Goal: Task Accomplishment & Management: Complete application form

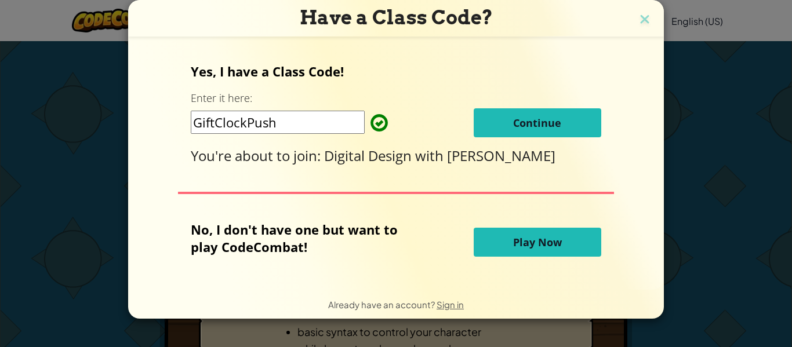
click at [566, 117] on button "Continue" at bounding box center [538, 122] width 128 height 29
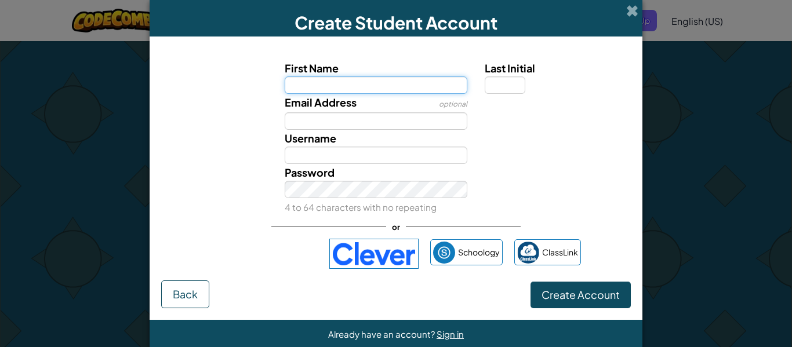
click at [366, 79] on input "First Name" at bounding box center [376, 85] width 183 height 17
type input "Miles"
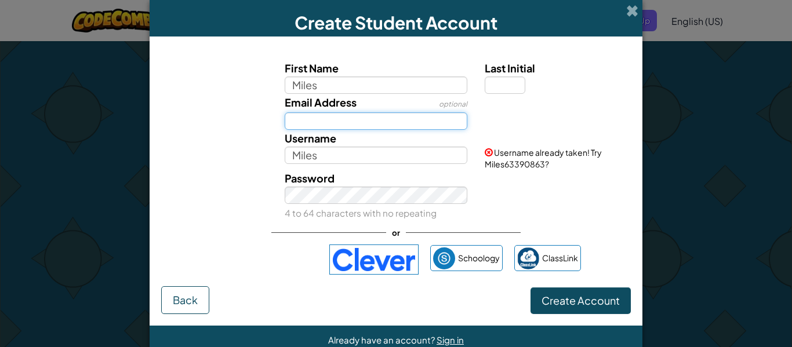
click at [361, 124] on input "Email Address" at bounding box center [376, 120] width 183 height 17
type input "[EMAIL_ADDRESS][PERSON_NAME][DOMAIN_NAME]"
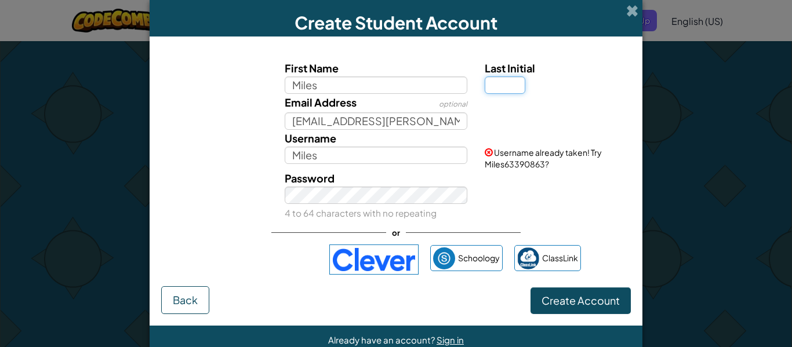
type input "M"
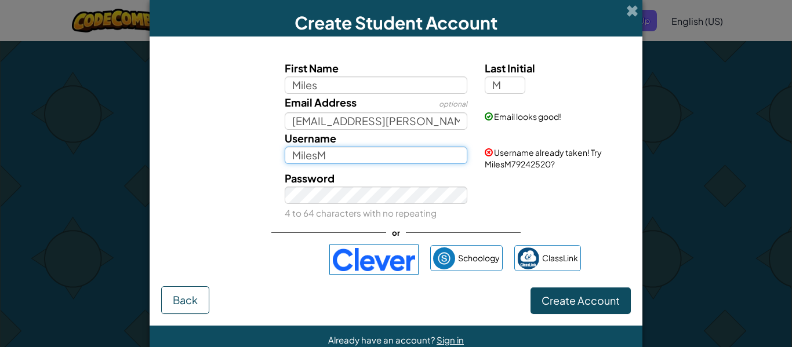
click at [365, 147] on input "MilesM" at bounding box center [376, 155] width 183 height 17
click at [548, 159] on span "Username already taken! Try MilesM79242520?" at bounding box center [543, 158] width 117 height 22
click at [407, 154] on input "MilesM" at bounding box center [376, 155] width 183 height 17
type input "MilesM4rrt6yhbnj"
